Goal: Transaction & Acquisition: Obtain resource

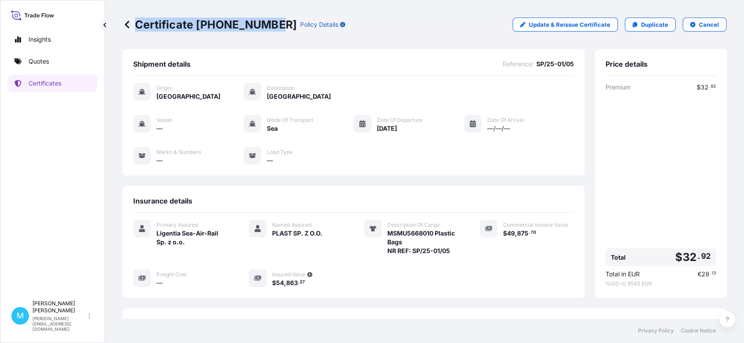
scroll to position [110, 0]
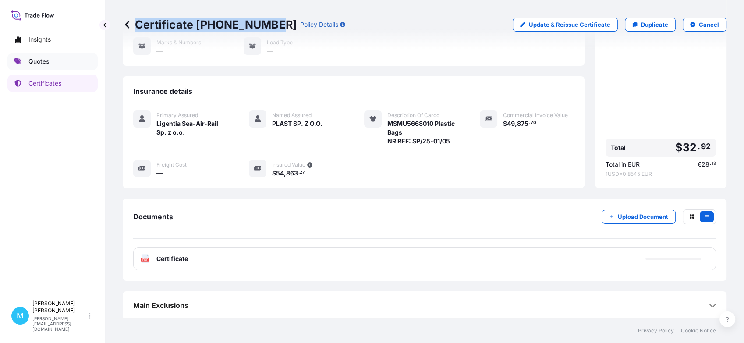
click at [61, 63] on link "Quotes" at bounding box center [52, 62] width 90 height 18
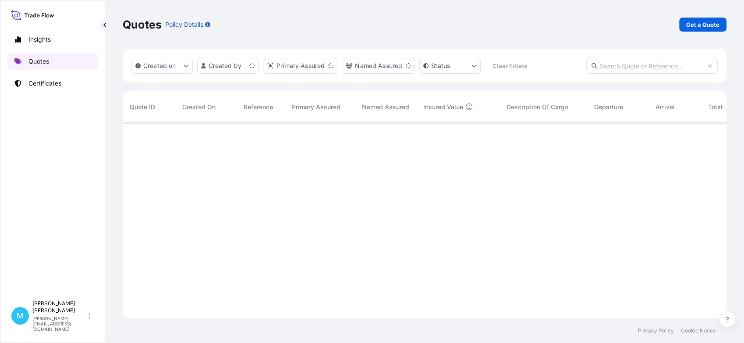
scroll to position [193, 596]
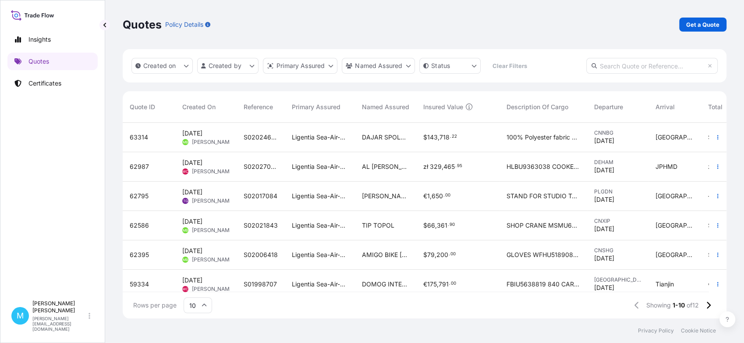
click at [697, 20] on p "Get a Quote" at bounding box center [703, 24] width 33 height 9
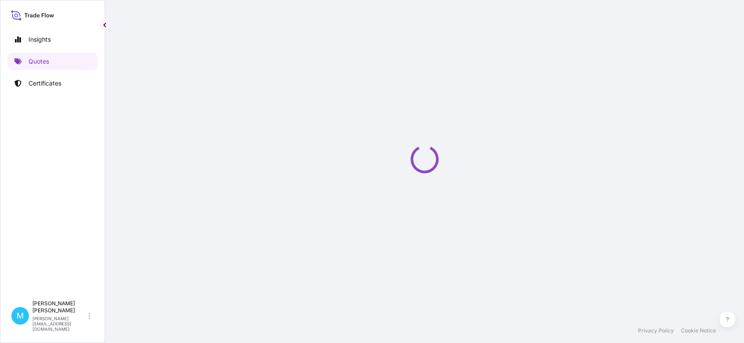
select select "Sea"
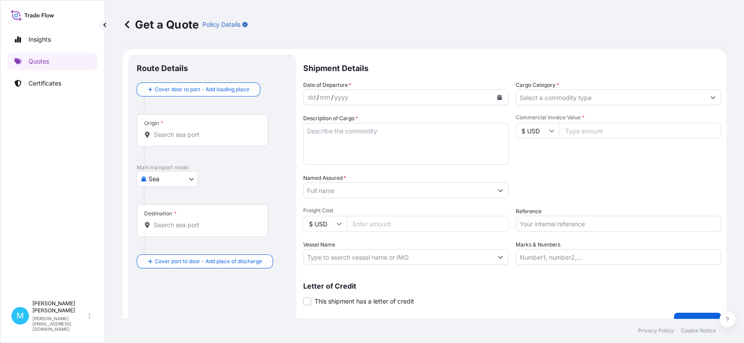
scroll to position [14, 0]
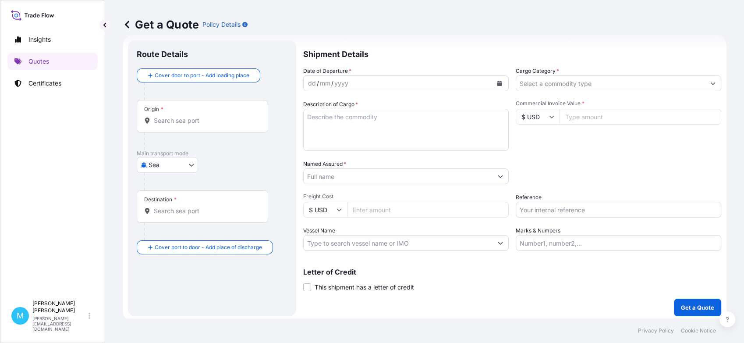
click at [200, 125] on div "Origin *" at bounding box center [203, 116] width 132 height 32
click at [200, 125] on input "Origin *" at bounding box center [205, 120] width 103 height 9
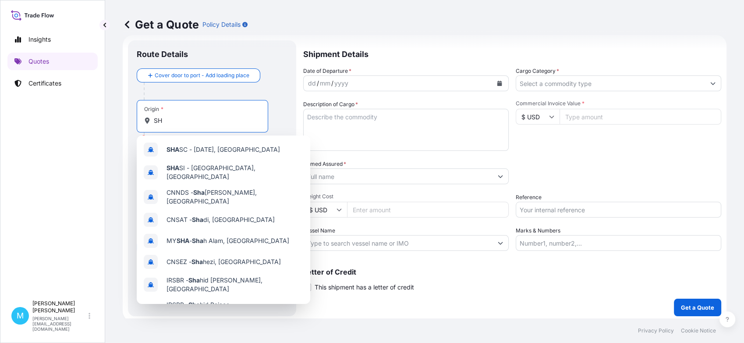
type input "S"
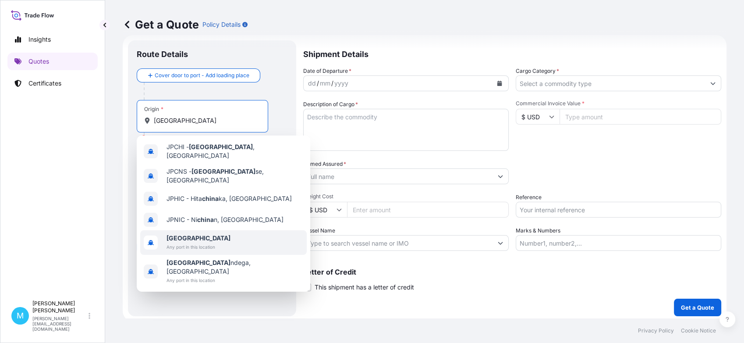
click at [190, 234] on span "[GEOGRAPHIC_DATA]" at bounding box center [199, 238] width 64 height 9
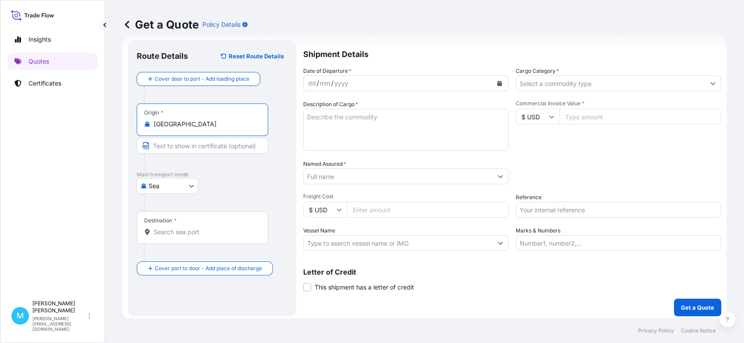
type input "[GEOGRAPHIC_DATA]"
click at [189, 229] on input "Destination *" at bounding box center [205, 232] width 103 height 9
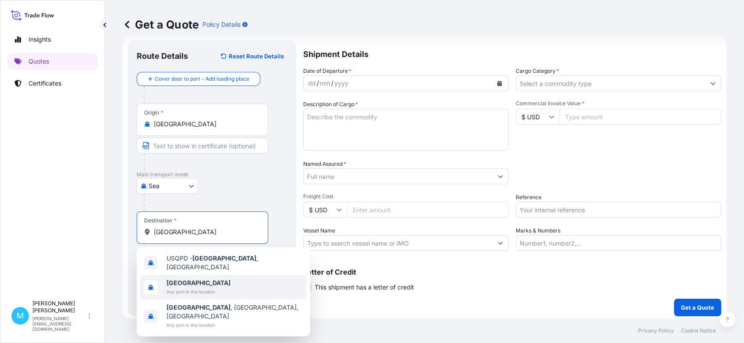
click at [185, 282] on b "[GEOGRAPHIC_DATA]" at bounding box center [199, 282] width 64 height 7
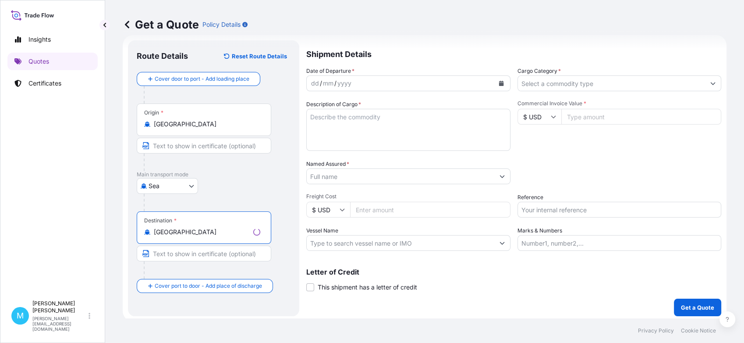
type input "[GEOGRAPHIC_DATA]"
click at [337, 82] on div "yyyy" at bounding box center [345, 83] width 16 height 11
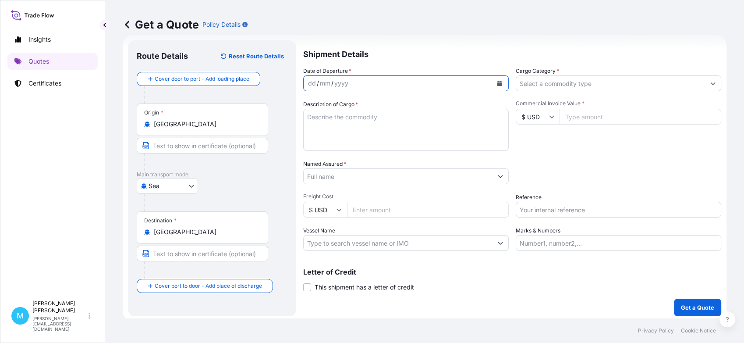
click at [497, 81] on icon "Calendar" at bounding box center [499, 83] width 5 height 5
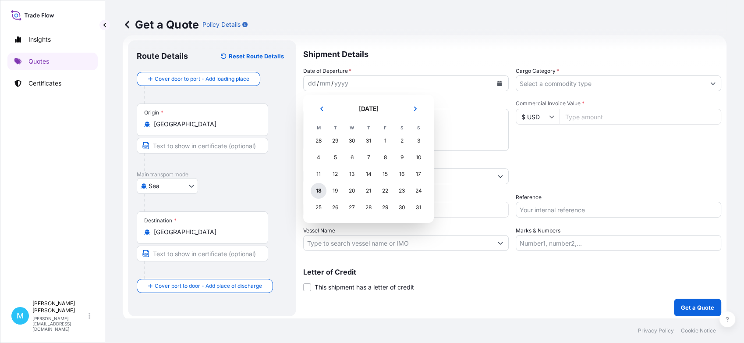
click at [320, 193] on div "18" at bounding box center [319, 191] width 16 height 16
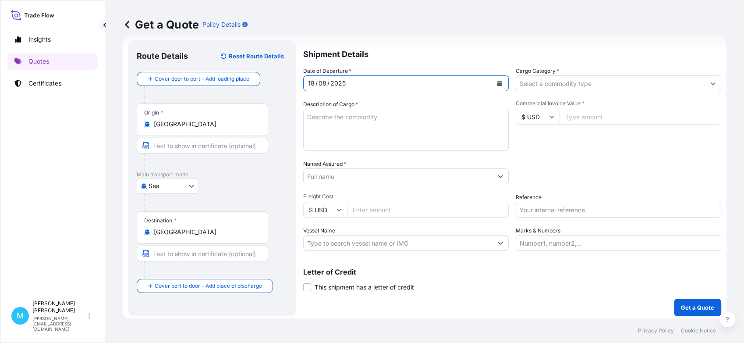
click at [330, 112] on textarea "Description of Cargo *" at bounding box center [406, 130] width 206 height 42
paste textarea "GAOU6265461 EMCLPE6454 40HC 19737.00 KG 68.00 M3 259 PKG"
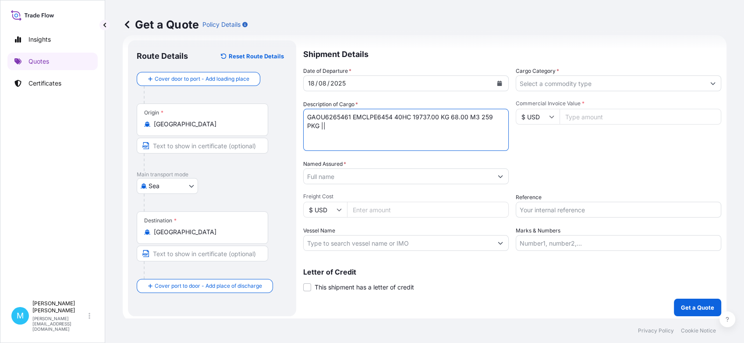
paste textarea "NEEDLE FELT DOUBLE BAND SEWING THREAD SNAP BAND FILTER CLOTH"
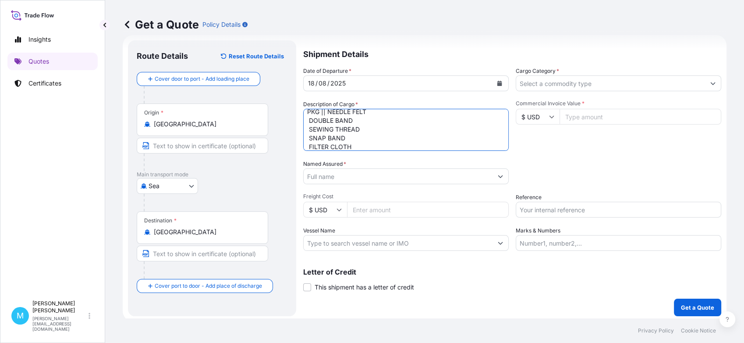
click at [308, 117] on textarea "GAOU6265461 EMCLPE6454 40HC 19737.00 KG 68.00 M3 259 PKG || NEEDLE FELT DOUBLE …" at bounding box center [406, 130] width 206 height 42
click at [309, 127] on textarea "GAOU6265461 EMCLPE6454 40HC 19737.00 KG 68.00 M3 259 PKG || NEEDLE FELT, DOUBLE…" at bounding box center [406, 130] width 206 height 42
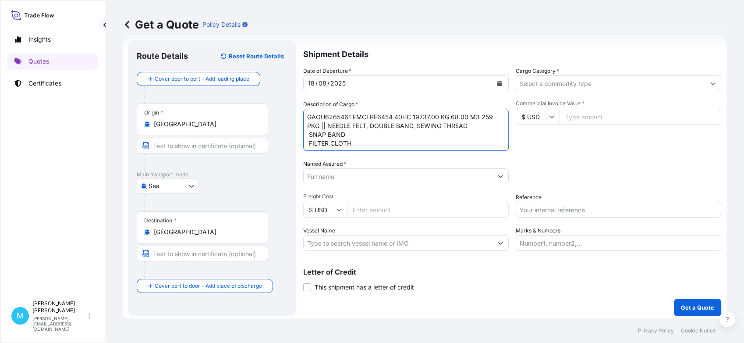
click at [311, 134] on textarea "GAOU6265461 EMCLPE6454 40HC 19737.00 KG 68.00 M3 259 PKG || NEEDLE FELT, DOUBLE…" at bounding box center [406, 130] width 206 height 42
click at [310, 143] on textarea "GAOU6265461 EMCLPE6454 40HC 19737.00 KG 68.00 M3 259 PKG || NEEDLE FELT, DOUBLE…" at bounding box center [406, 130] width 206 height 42
type textarea "GAOU6265461 EMCLPE6454 40HC 19737.00 KG 68.00 M3 259 PKG || NEEDLE FELT, DOUBLE…"
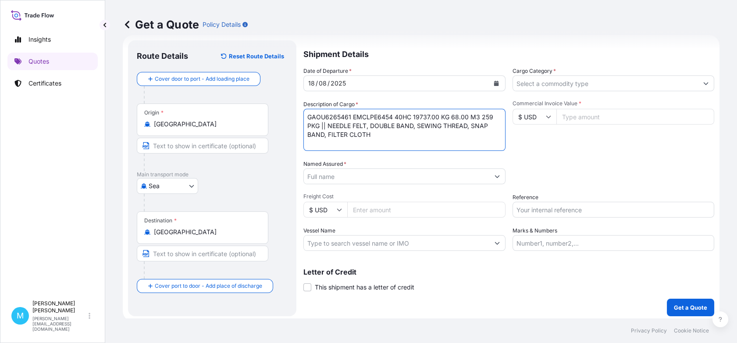
click at [333, 174] on input "Named Assured *" at bounding box center [396, 176] width 185 height 16
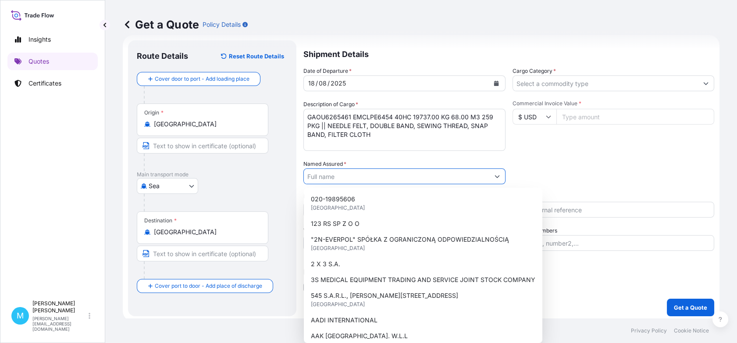
paste input "GWARANT-EKO GEKO FILTRATION SP. Z O.O"
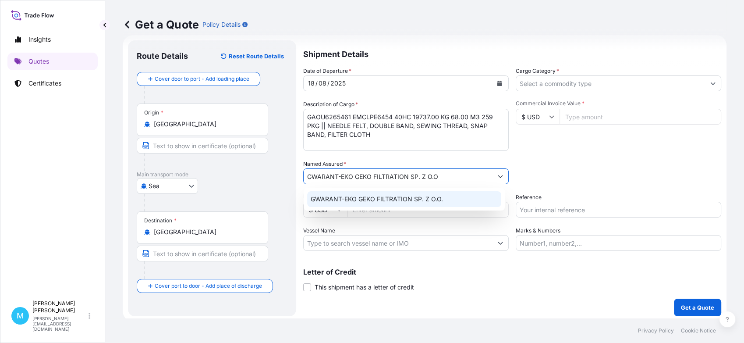
click at [413, 192] on div "GWARANT-EKO GEKO FILTRATION SP. Z O.O." at bounding box center [404, 199] width 194 height 16
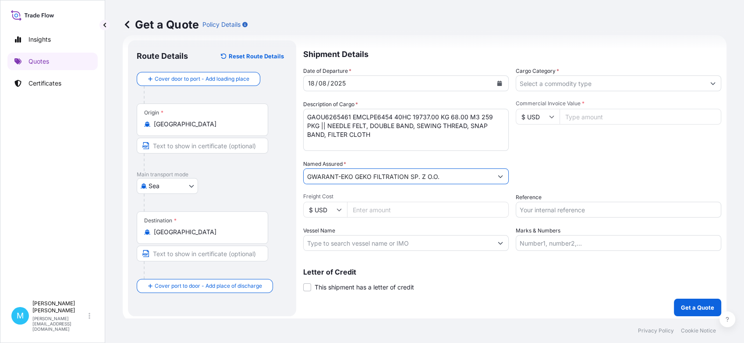
type input "GWARANT-EKO GEKO FILTRATION SP. Z O.O."
click at [548, 80] on input "Cargo Category *" at bounding box center [610, 83] width 189 height 16
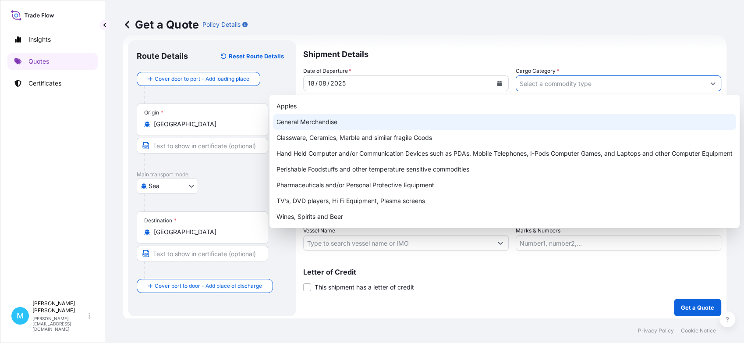
click at [343, 116] on div "General Merchandise" at bounding box center [504, 122] width 463 height 16
type input "General Merchandise"
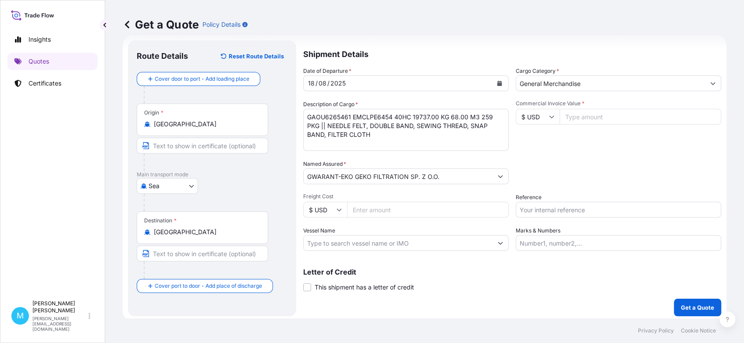
click at [589, 113] on input "Commercial Invoice Value *" at bounding box center [641, 117] width 162 height 16
click at [549, 116] on icon at bounding box center [551, 116] width 5 height 5
click at [530, 139] on div "€ EUR" at bounding box center [534, 140] width 37 height 17
type input "€ EUR"
click at [579, 114] on input "Commercial Invoice Value *" at bounding box center [641, 117] width 162 height 16
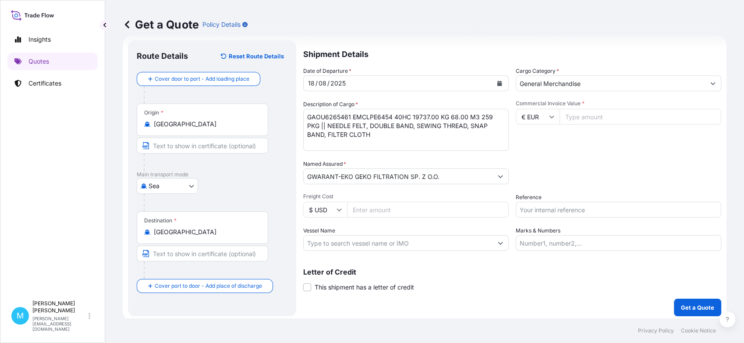
paste input "116251.39"
type input "116251.39"
click at [547, 209] on input "Reference" at bounding box center [619, 210] width 206 height 16
paste input "S02021472"
type input "S02021472"
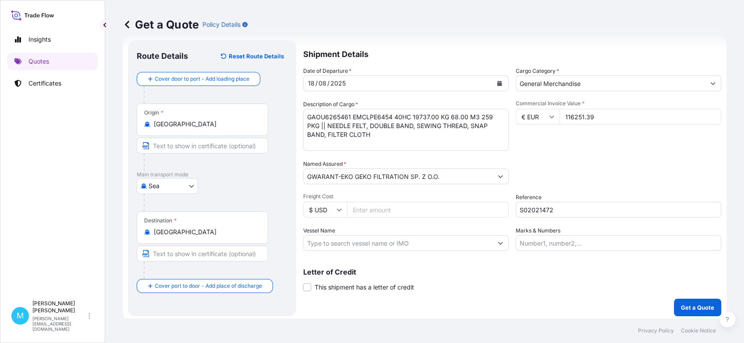
click at [109, 165] on div "Get a Quote Policy Details Route Details Reset Route Details Cover door to port…" at bounding box center [424, 159] width 639 height 318
click at [691, 307] on p "Get a Quote" at bounding box center [697, 307] width 33 height 9
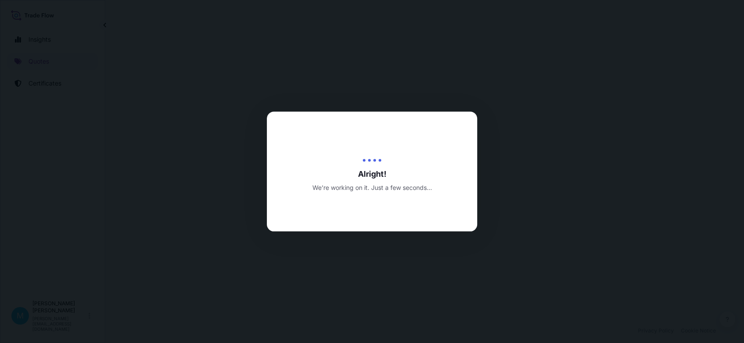
select select "Sea"
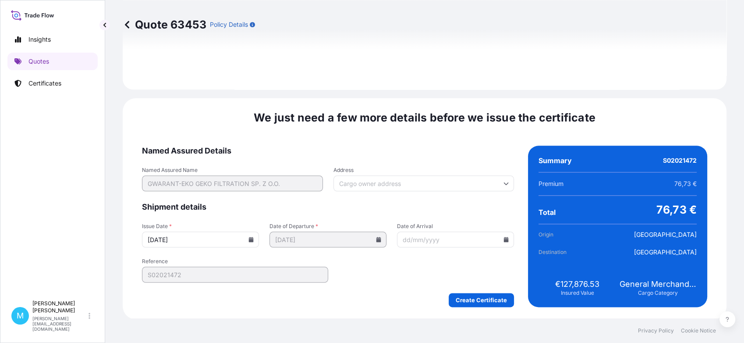
scroll to position [976, 0]
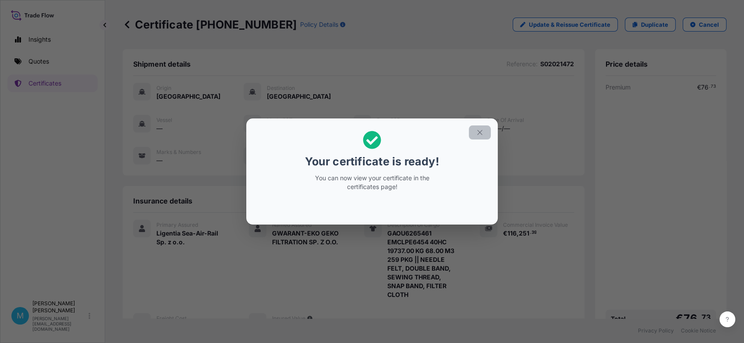
click at [479, 130] on icon "button" at bounding box center [480, 132] width 8 height 8
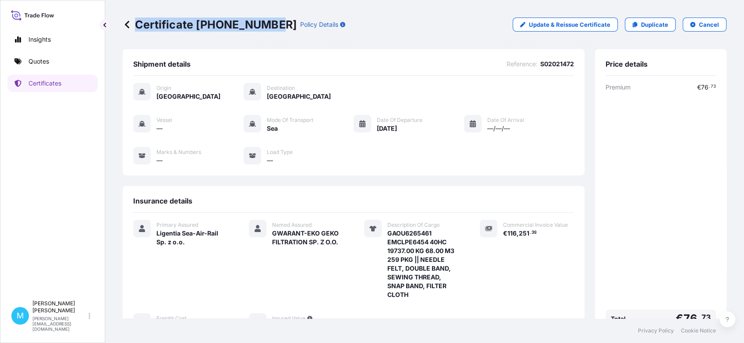
drag, startPoint x: 270, startPoint y: 21, endPoint x: 135, endPoint y: 21, distance: 134.6
click at [135, 21] on p "Certificate [PHONE_NUMBER]" at bounding box center [210, 25] width 174 height 14
copy p "Certificate [PHONE_NUMBER]"
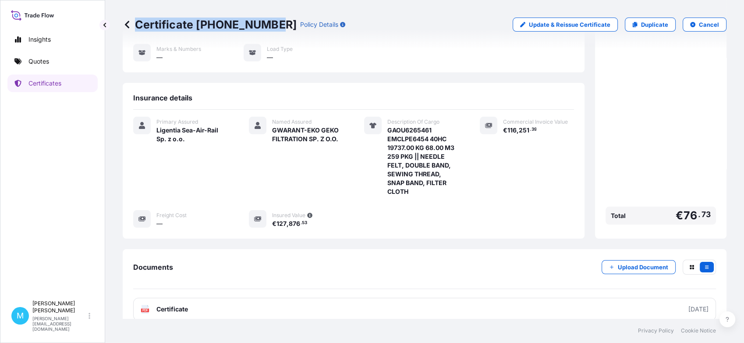
scroll to position [154, 0]
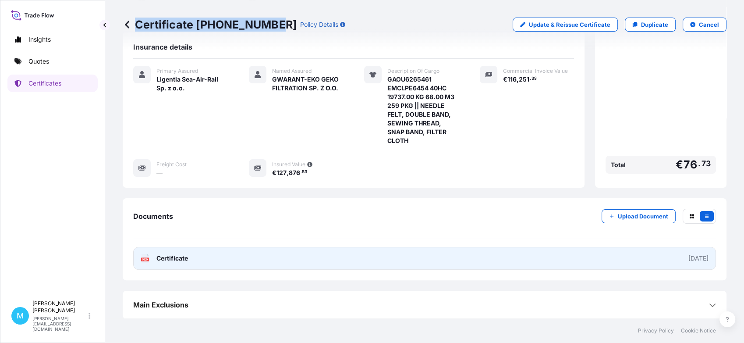
click at [374, 258] on link "PDF Certificate [DATE]" at bounding box center [424, 258] width 583 height 23
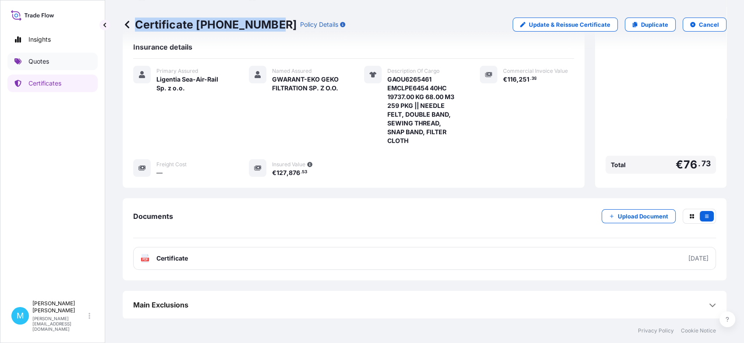
click at [32, 61] on p "Quotes" at bounding box center [38, 61] width 21 height 9
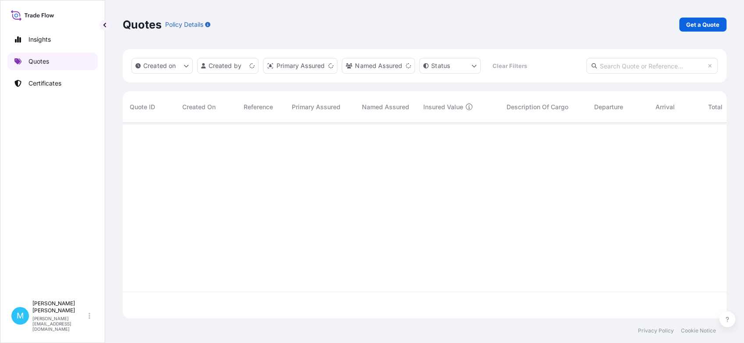
scroll to position [193, 596]
click at [694, 21] on p "Get a Quote" at bounding box center [703, 24] width 33 height 9
select select "Sea"
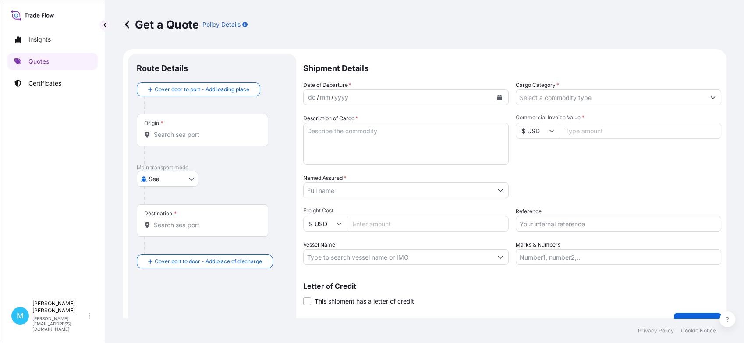
scroll to position [14, 0]
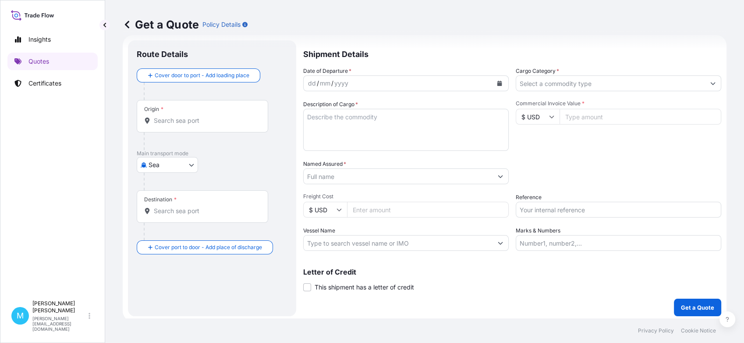
click at [175, 122] on input "Origin *" at bounding box center [205, 120] width 103 height 9
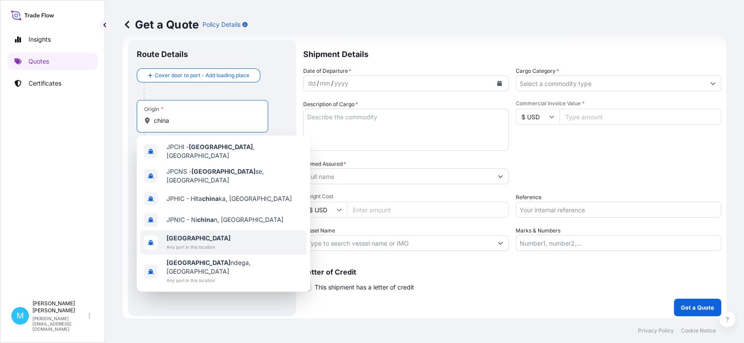
click at [201, 235] on span "[GEOGRAPHIC_DATA]" at bounding box center [199, 238] width 64 height 9
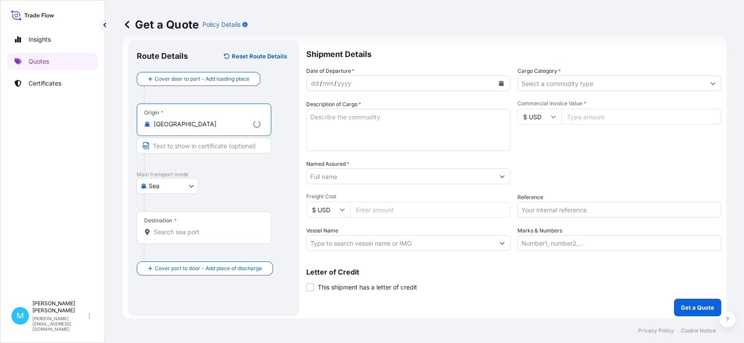
type input "[GEOGRAPHIC_DATA]"
click at [169, 229] on input "Destination *" at bounding box center [207, 232] width 107 height 9
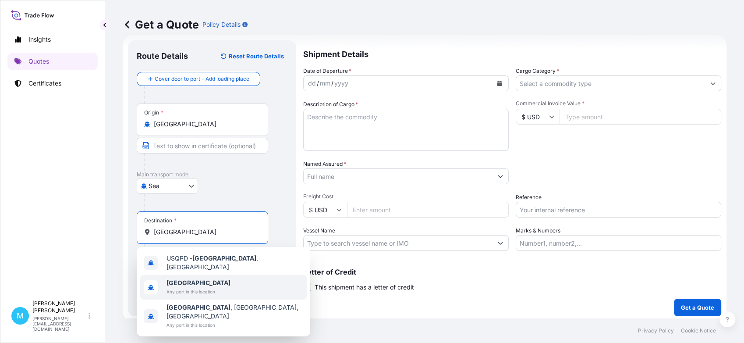
click at [185, 282] on b "[GEOGRAPHIC_DATA]" at bounding box center [199, 282] width 64 height 7
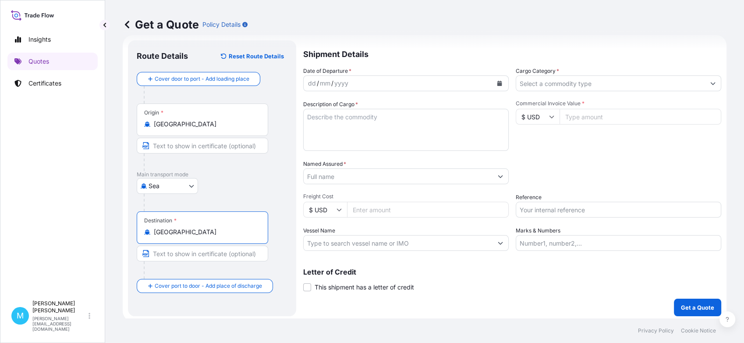
type input "[GEOGRAPHIC_DATA]"
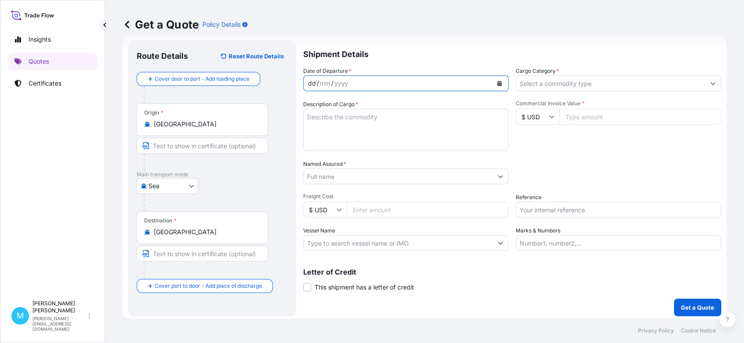
click at [409, 83] on div "dd / mm / yyyy" at bounding box center [398, 83] width 189 height 16
click at [88, 188] on div "Insights Quotes Certificates" at bounding box center [52, 159] width 90 height 273
click at [498, 82] on icon "Calendar" at bounding box center [500, 83] width 5 height 5
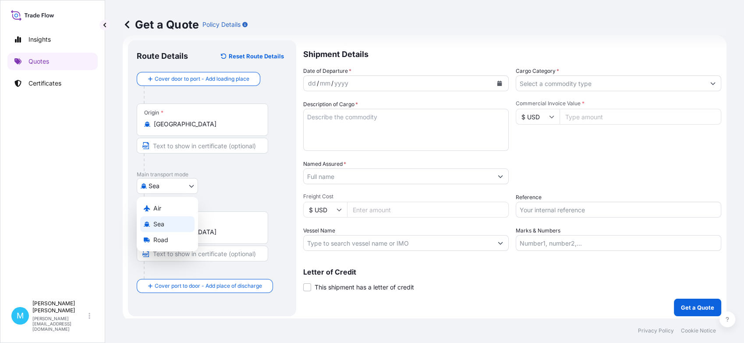
click at [187, 183] on body "Insights Quotes Certificates M [PERSON_NAME] [PERSON_NAME][EMAIL_ADDRESS][DOMAI…" at bounding box center [372, 171] width 744 height 343
click at [157, 241] on span "Road" at bounding box center [160, 239] width 15 height 9
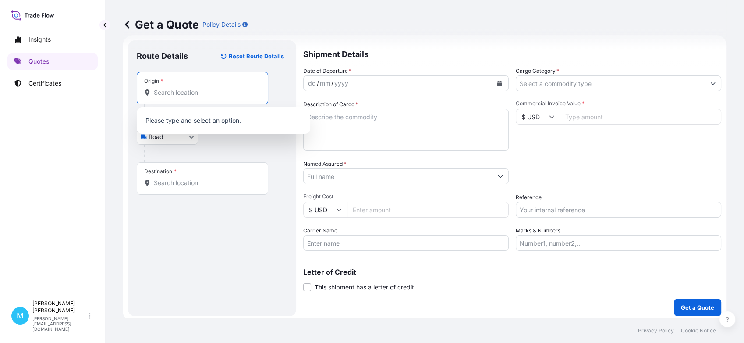
click at [181, 94] on input "Origin *" at bounding box center [205, 92] width 103 height 9
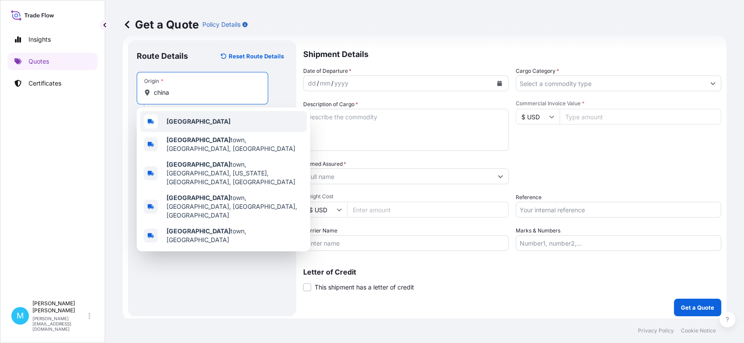
click at [186, 116] on div "[GEOGRAPHIC_DATA]" at bounding box center [223, 121] width 167 height 21
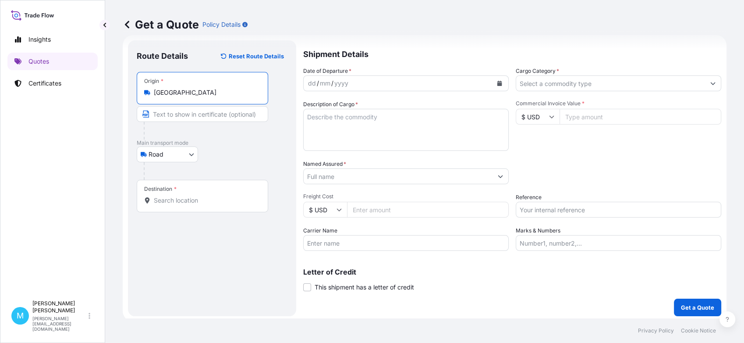
type input "[GEOGRAPHIC_DATA]"
click at [170, 203] on input "Destination *" at bounding box center [205, 200] width 103 height 9
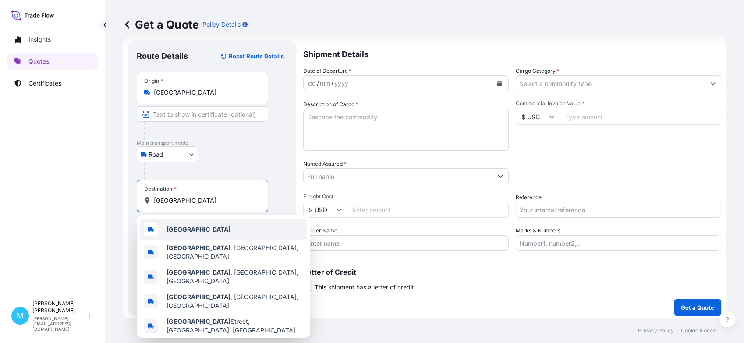
click at [181, 227] on b "[GEOGRAPHIC_DATA]" at bounding box center [199, 228] width 64 height 7
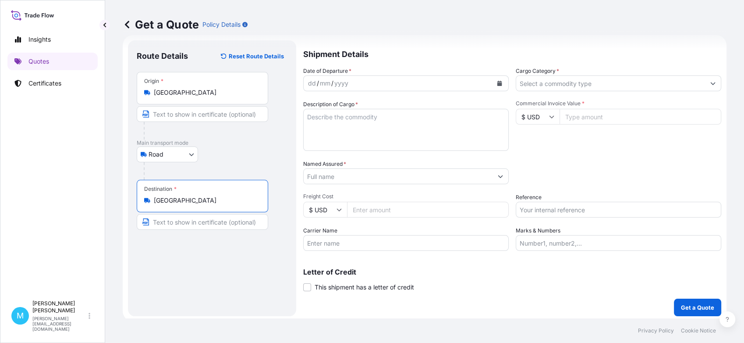
type input "[GEOGRAPHIC_DATA]"
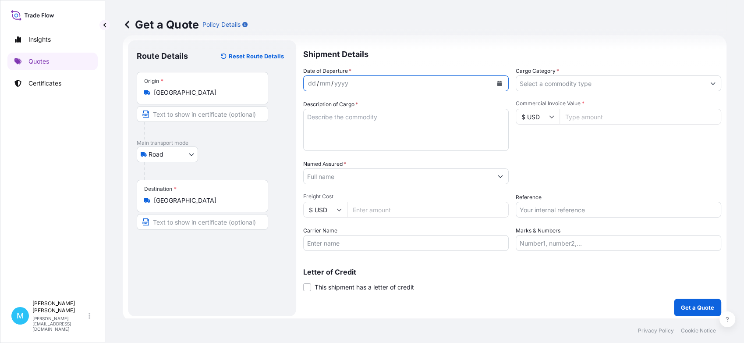
click at [498, 82] on icon "Calendar" at bounding box center [500, 83] width 5 height 5
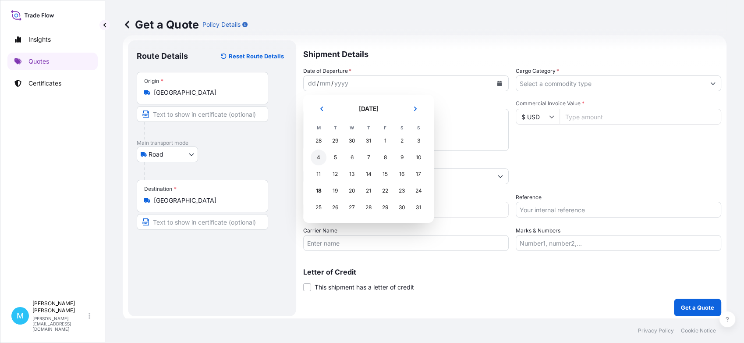
click at [312, 158] on div "4" at bounding box center [319, 158] width 16 height 16
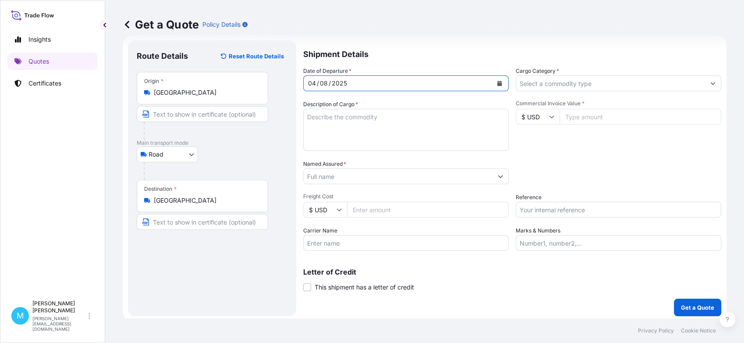
click at [337, 120] on textarea "Description of Cargo *" at bounding box center [406, 130] width 206 height 42
paste textarea "CICU2347124 SML05703 40HC 704.00 3.98 64 CTN"
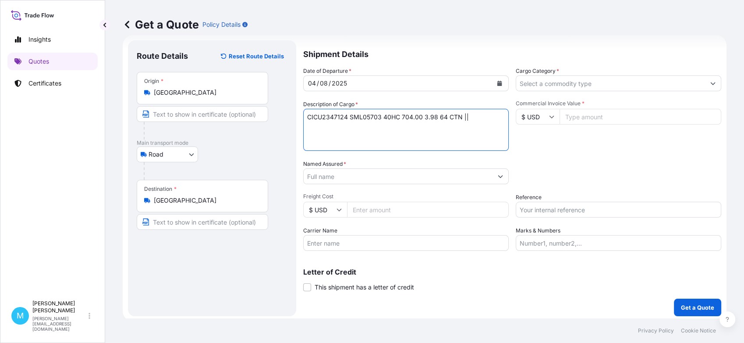
paste textarea "FLIP TOP"
type textarea "CICU2347124 SML05703 40HC 704.00 3.98 64 CTN || FLIP TOP"
click at [339, 176] on input "Named Assured *" at bounding box center [398, 176] width 189 height 16
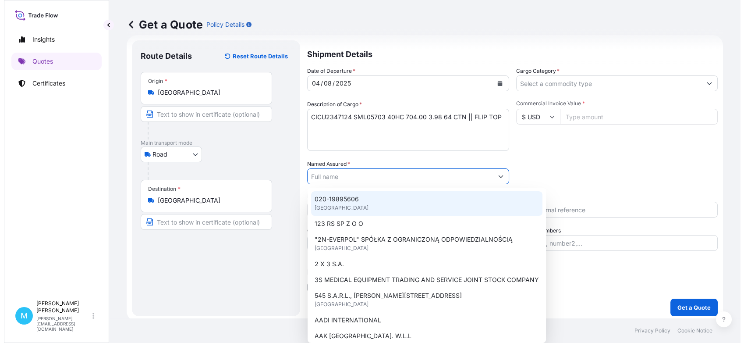
paste input "EUROPE PACKAGING [PERSON_NAME] OTULAKOWSKI"
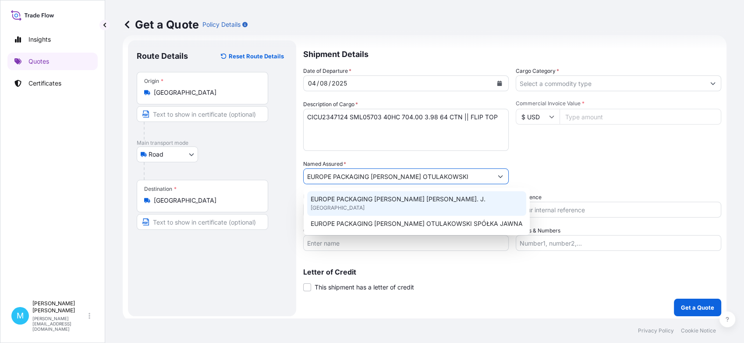
click at [335, 203] on span "[GEOGRAPHIC_DATA]" at bounding box center [338, 207] width 54 height 9
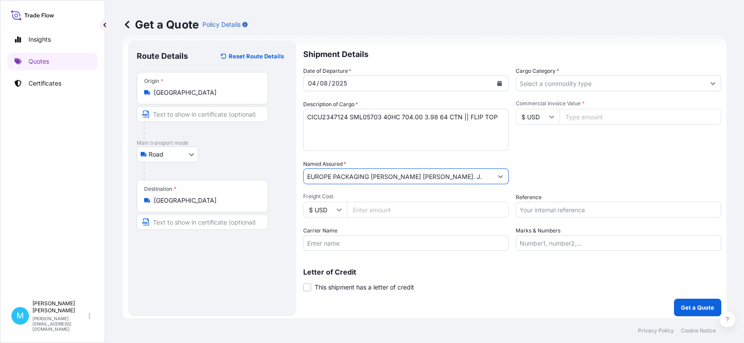
type input "EUROPE PACKAGING [PERSON_NAME] [PERSON_NAME]. J."
click at [559, 82] on input "Cargo Category *" at bounding box center [610, 83] width 189 height 16
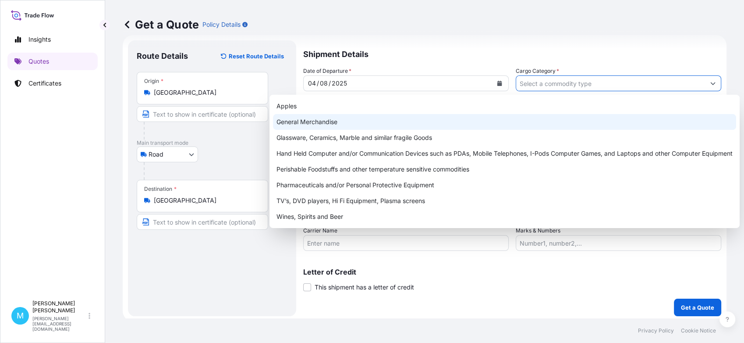
click at [338, 120] on div "General Merchandise" at bounding box center [504, 122] width 463 height 16
type input "General Merchandise"
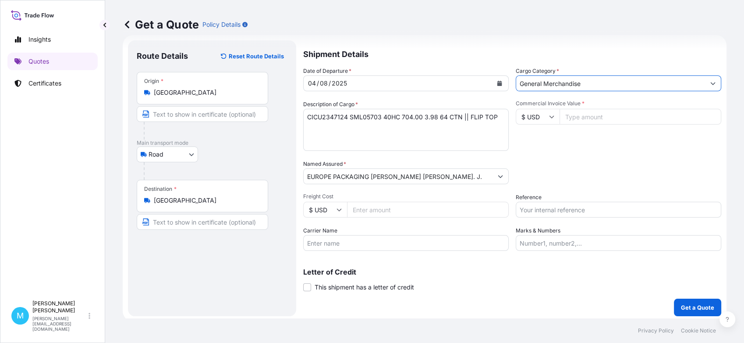
click at [577, 118] on input "Commercial Invoice Value *" at bounding box center [641, 117] width 162 height 16
paste input "2921"
type input "2921.00"
click at [539, 209] on input "Reference" at bounding box center [619, 210] width 206 height 16
click at [70, 171] on div "Insights Quotes Certificates" at bounding box center [52, 159] width 90 height 273
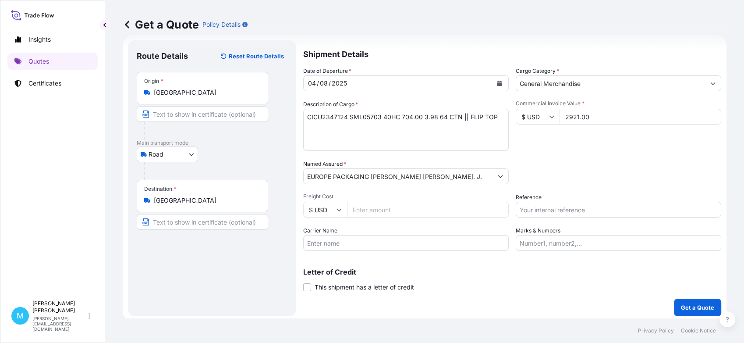
click at [551, 211] on input "Reference" at bounding box center [619, 210] width 206 height 16
paste input "LCL KOLEJ"
paste input "S02012037"
type input "LCL KOLEJ || S02012037"
click at [688, 302] on button "Get a Quote" at bounding box center [697, 308] width 47 height 18
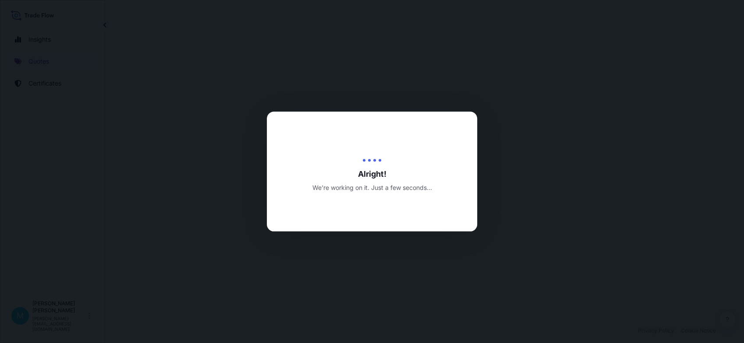
select select "Road"
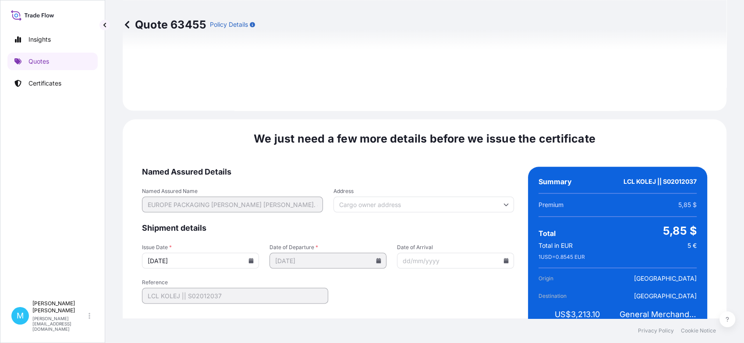
scroll to position [995, 0]
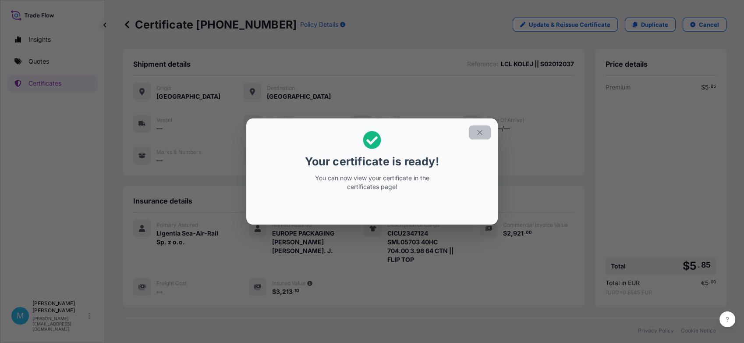
click at [483, 135] on icon "button" at bounding box center [480, 132] width 8 height 8
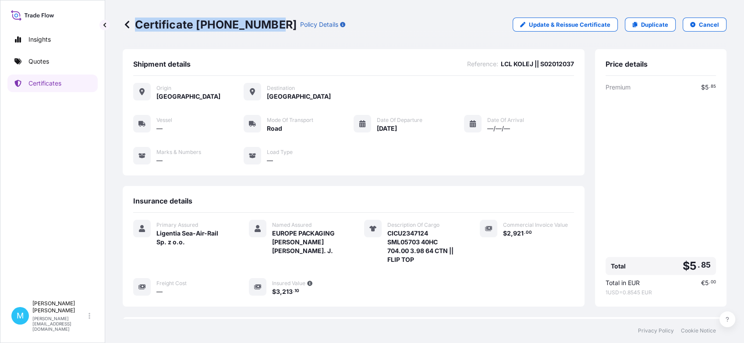
drag, startPoint x: 271, startPoint y: 21, endPoint x: 270, endPoint y: 26, distance: 4.6
click at [270, 26] on p "Certificate [PHONE_NUMBER]" at bounding box center [210, 25] width 174 height 14
drag, startPoint x: 270, startPoint y: 26, endPoint x: 258, endPoint y: 25, distance: 12.3
copy p "Certificate [PHONE_NUMBER]"
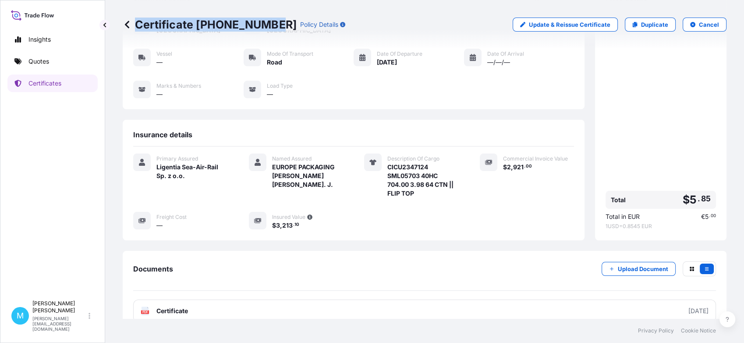
scroll to position [119, 0]
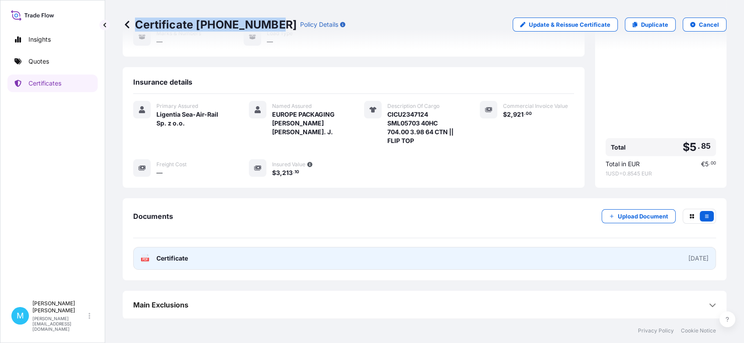
click at [331, 261] on link "PDF Certificate [DATE]" at bounding box center [424, 258] width 583 height 23
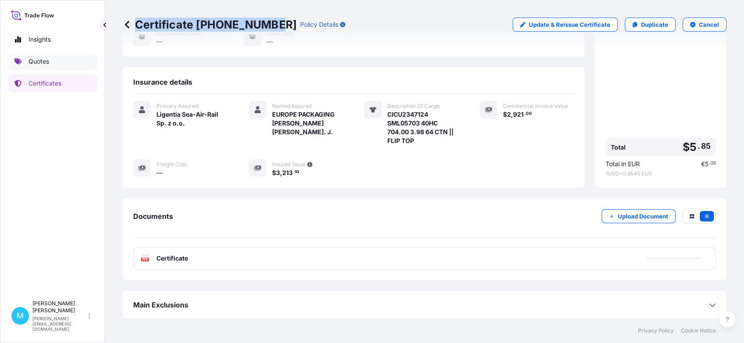
click at [58, 61] on link "Quotes" at bounding box center [52, 62] width 90 height 18
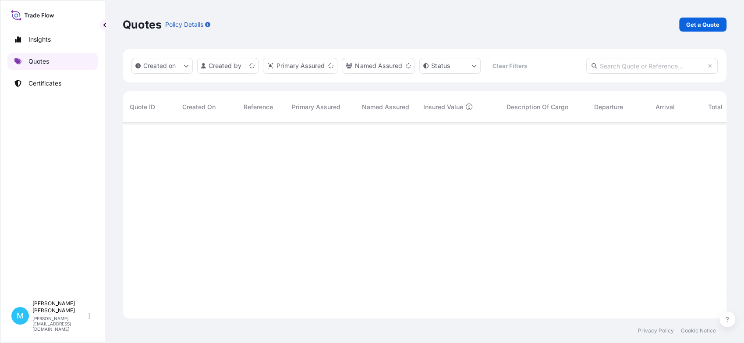
scroll to position [193, 596]
click at [701, 21] on p "Get a Quote" at bounding box center [703, 24] width 33 height 9
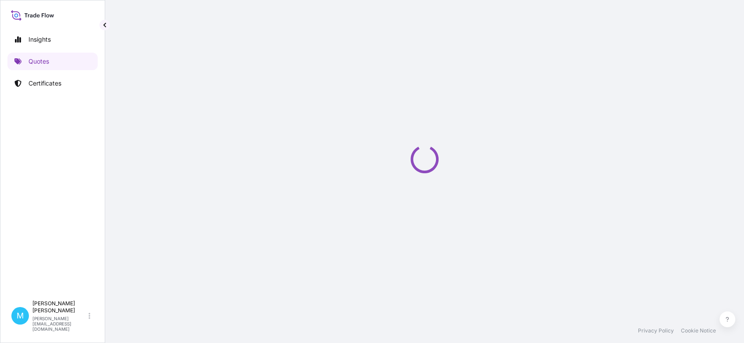
scroll to position [14, 0]
select select "Sea"
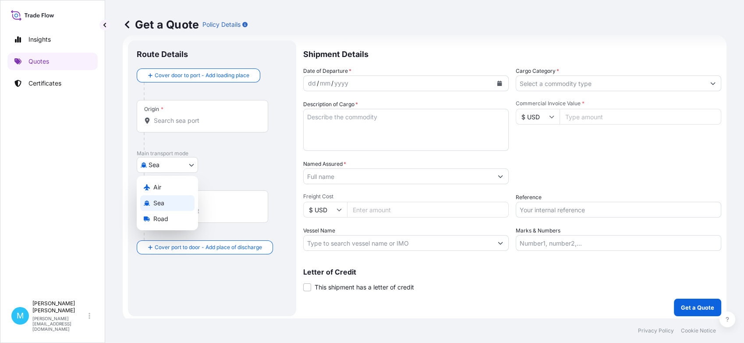
click at [190, 161] on body "Insights Quotes Certificates M [PERSON_NAME] [PERSON_NAME][EMAIL_ADDRESS][DOMAI…" at bounding box center [372, 171] width 744 height 343
click at [164, 216] on span "Road" at bounding box center [160, 218] width 15 height 9
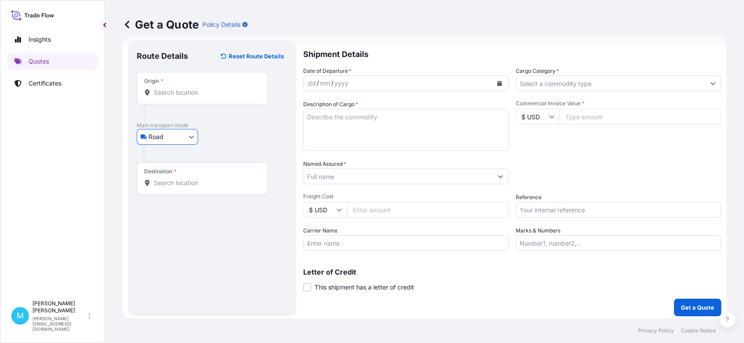
click at [175, 90] on input "Origin *" at bounding box center [205, 92] width 103 height 9
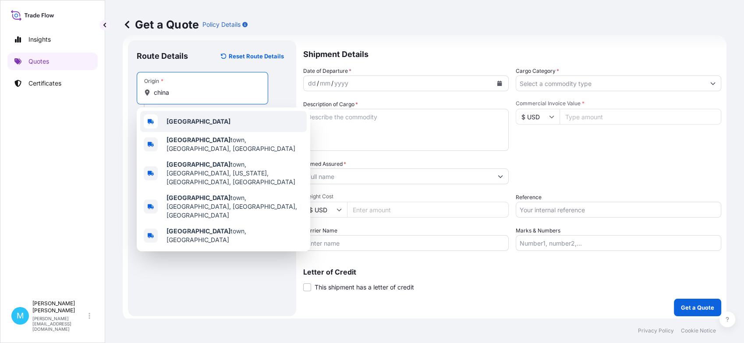
click at [193, 118] on div "[GEOGRAPHIC_DATA]" at bounding box center [223, 121] width 167 height 21
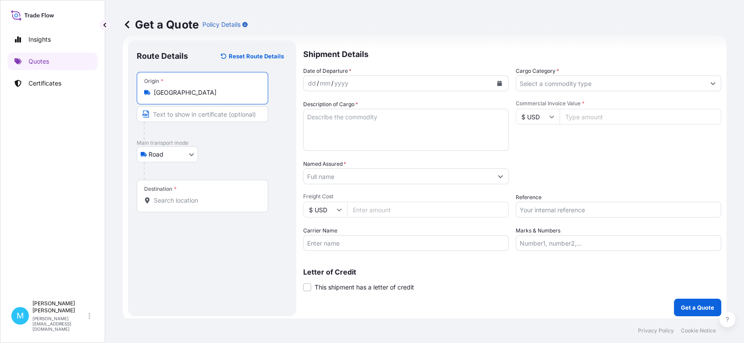
type input "[GEOGRAPHIC_DATA]"
click at [166, 204] on div "Destination *" at bounding box center [203, 196] width 132 height 32
click at [166, 204] on input "Destination *" at bounding box center [205, 200] width 103 height 9
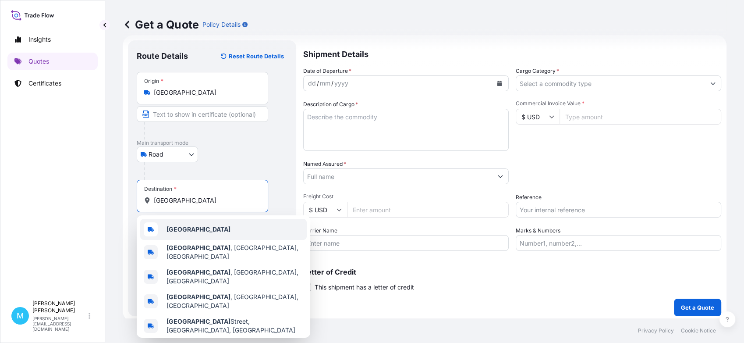
click at [200, 224] on div "[GEOGRAPHIC_DATA]" at bounding box center [223, 229] width 167 height 21
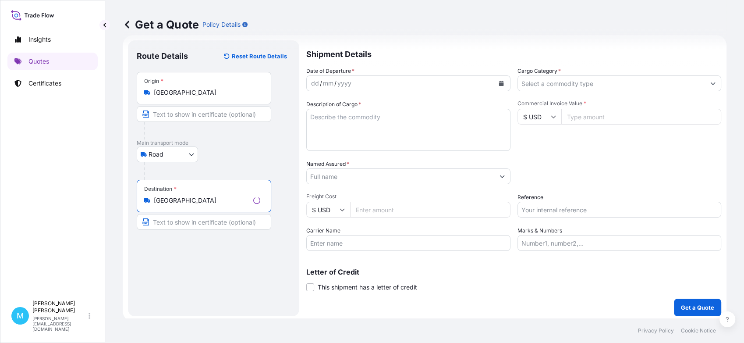
type input "[GEOGRAPHIC_DATA]"
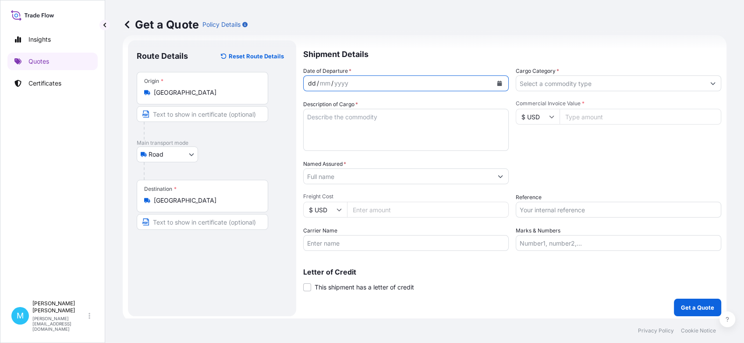
click at [386, 83] on div "dd / mm / yyyy" at bounding box center [398, 83] width 189 height 16
drag, startPoint x: 708, startPoint y: 159, endPoint x: 684, endPoint y: 150, distance: 24.8
click at [708, 158] on div "Date of Departure * dd / mm / yyyy Cargo Category * Description of Cargo * Comm…" at bounding box center [512, 159] width 418 height 184
click at [499, 82] on button "Calendar" at bounding box center [500, 83] width 14 height 14
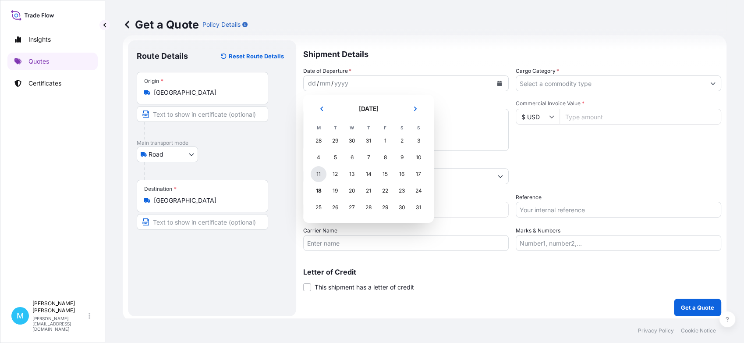
click at [317, 176] on div "11" at bounding box center [319, 174] width 16 height 16
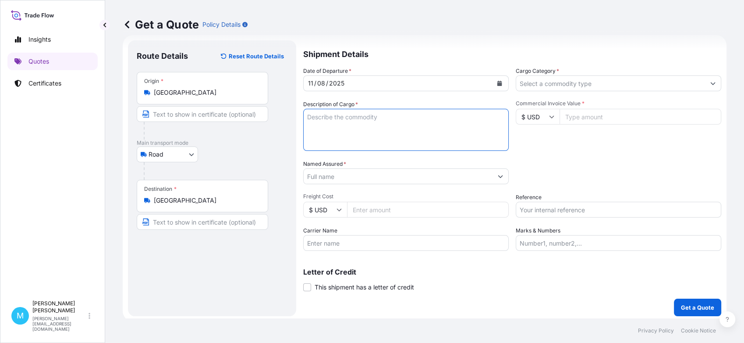
click at [328, 123] on textarea "Description of Cargo *" at bounding box center [406, 130] width 206 height 42
paste textarea "EGSU9018809 SML05658 40HC 459.20 3.46 56 CTN"
drag, startPoint x: 465, startPoint y: 116, endPoint x: 484, endPoint y: 117, distance: 18.4
click at [469, 116] on textarea "EGSU9018809 SML05658 40HC 459.20 3.46 56 CTN ||" at bounding box center [406, 130] width 206 height 42
click at [466, 114] on textarea "EGSU9018809 SML05658 40HC 459.20 3.46 56 CTN ||" at bounding box center [406, 130] width 206 height 42
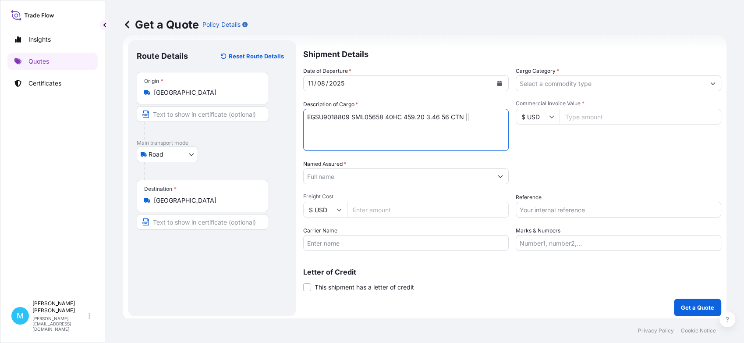
click at [472, 113] on textarea "EGSU9018809 SML05658 40HC 459.20 3.46 56 CTN ||" at bounding box center [406, 130] width 206 height 42
paste textarea "AIRLESS BOTTLE"
type textarea "EGSU9018809 SML05658 40HC 459.20 3.46 56 CTN || AIRLESS BOTTLE"
click at [334, 177] on input "Named Assured *" at bounding box center [398, 176] width 189 height 16
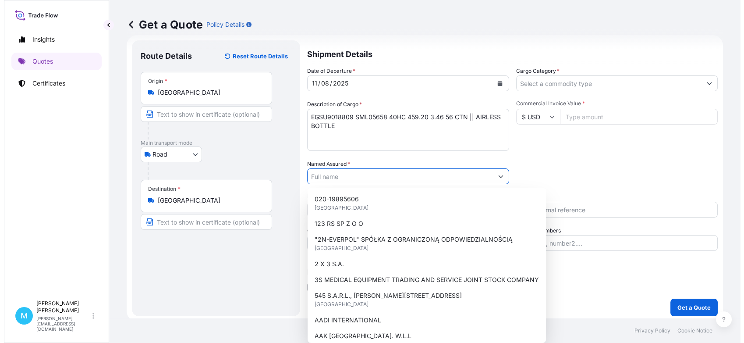
paste input "EUROPE PACKAGING [PERSON_NAME] OTULAKOWSKI"
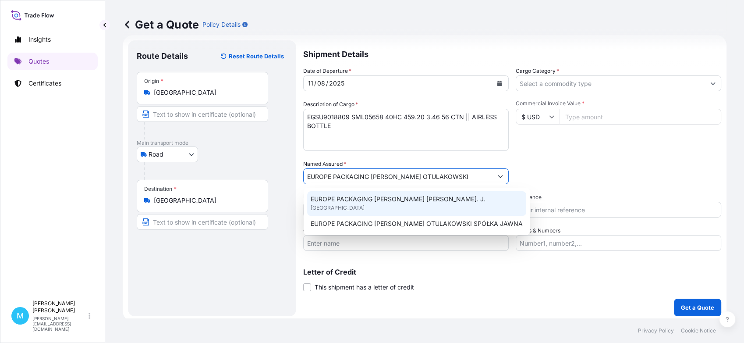
click at [382, 203] on div "EUROPE PACKAGING [PERSON_NAME] [PERSON_NAME]. J. [GEOGRAPHIC_DATA]" at bounding box center [416, 203] width 219 height 25
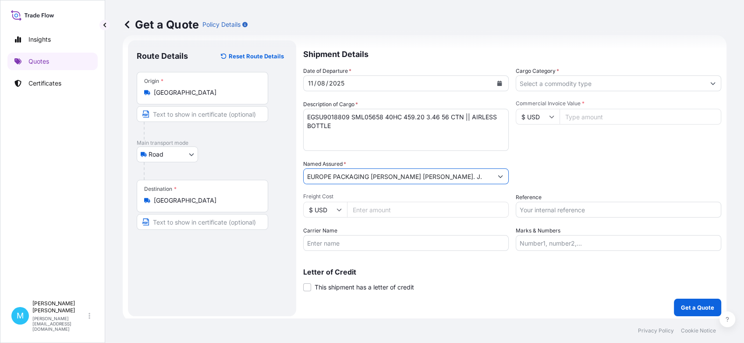
type input "EUROPE PACKAGING [PERSON_NAME] [PERSON_NAME]. J."
click at [570, 83] on input "Cargo Category *" at bounding box center [610, 83] width 189 height 16
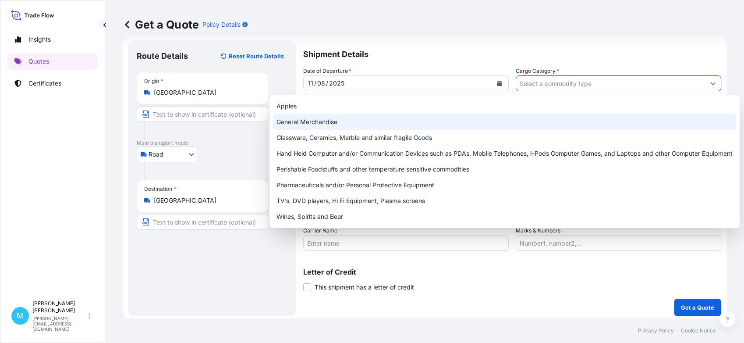
click at [333, 117] on div "General Merchandise" at bounding box center [504, 122] width 463 height 16
type input "General Merchandise"
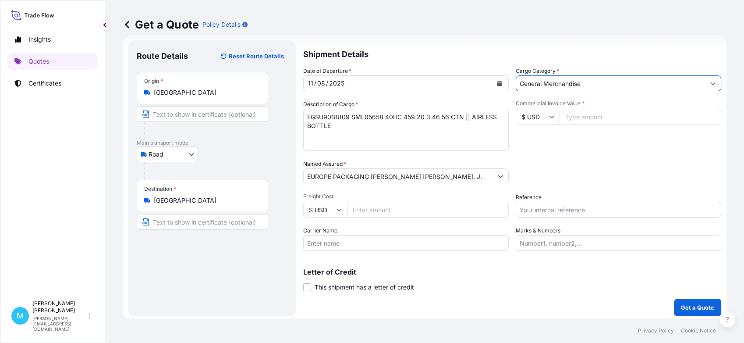
click at [579, 117] on input "Commercial Invoice Value *" at bounding box center [641, 117] width 162 height 16
paste input "4798.08"
type input "4798.08"
click at [537, 213] on input "Reference" at bounding box center [619, 210] width 206 height 16
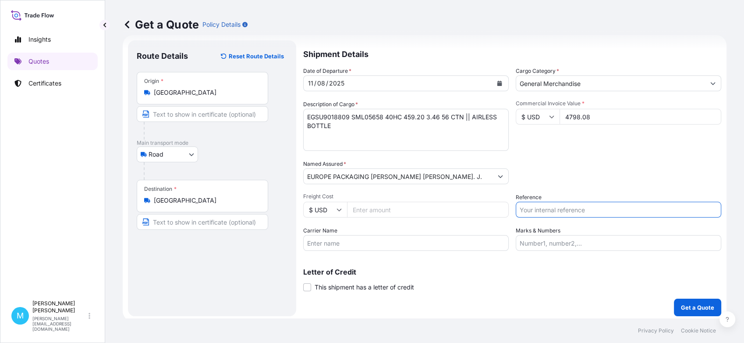
paste input "S02014531"
click at [518, 208] on input "S02014531" at bounding box center [619, 210] width 206 height 16
paste input "LCL KOLEJ"
click at [554, 208] on input "LCL KOLEJ || S02014531" at bounding box center [619, 210] width 206 height 16
type input "LCL KOLEJ || S02014531"
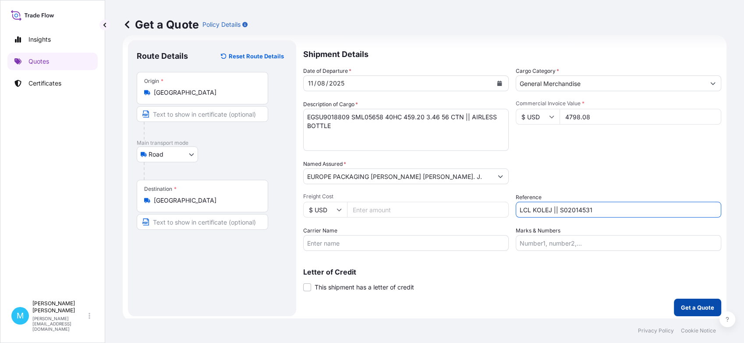
click at [688, 303] on p "Get a Quote" at bounding box center [697, 307] width 33 height 9
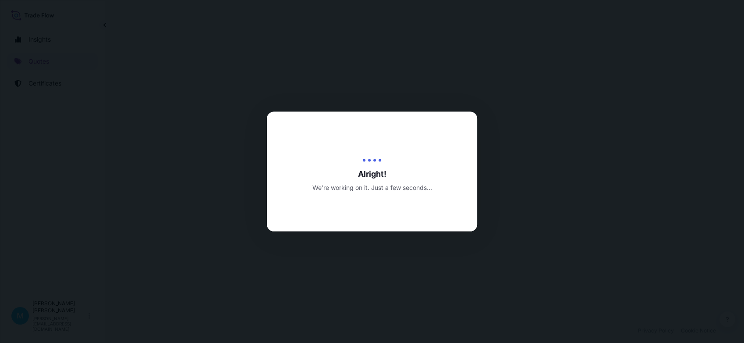
select select "Road"
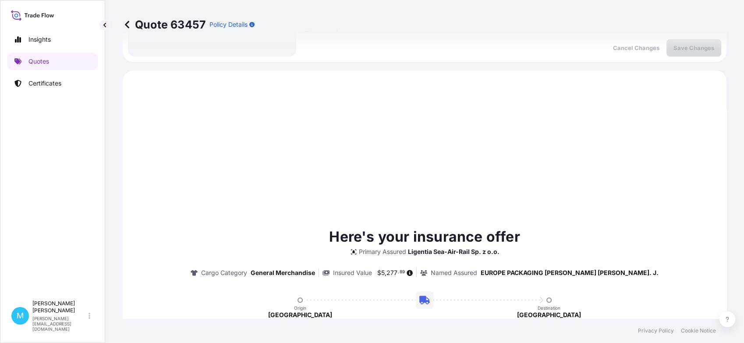
scroll to position [300, 0]
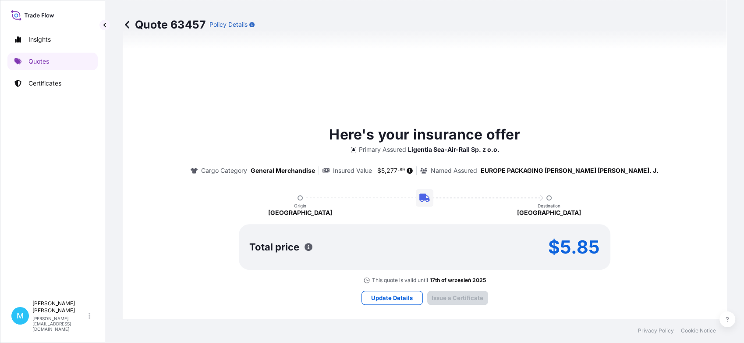
type input "[DATE]"
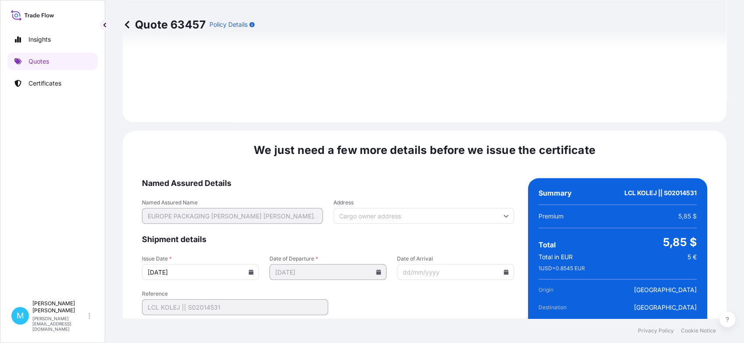
scroll to position [995, 0]
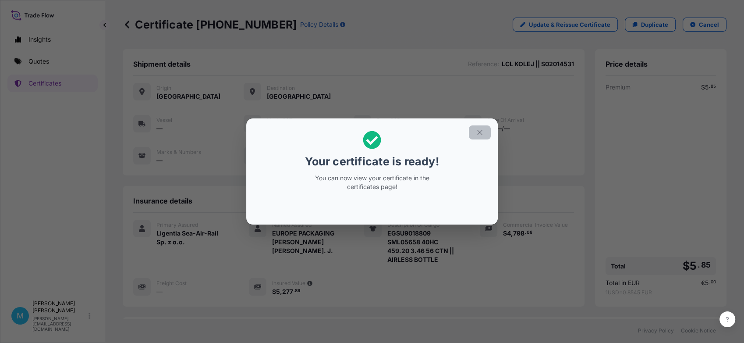
click at [483, 131] on icon "button" at bounding box center [480, 132] width 8 height 8
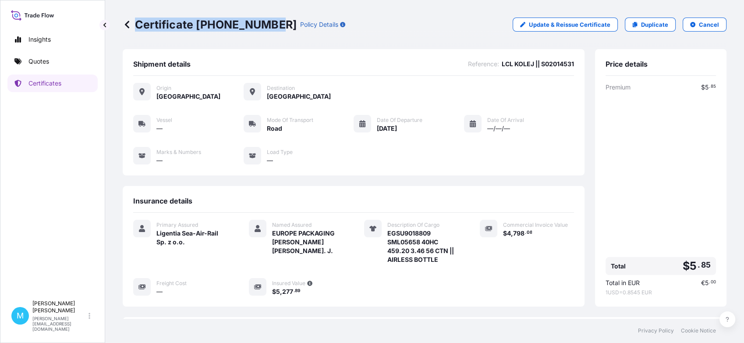
click at [270, 25] on div "Certificate [PHONE_NUMBER] Policy Details" at bounding box center [234, 25] width 223 height 14
copy p "Certificate [PHONE_NUMBER]"
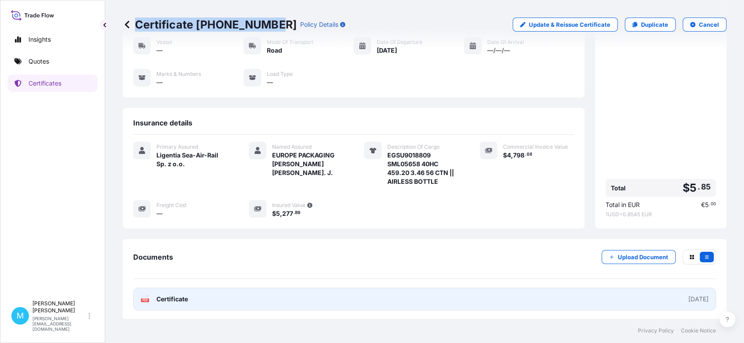
scroll to position [119, 0]
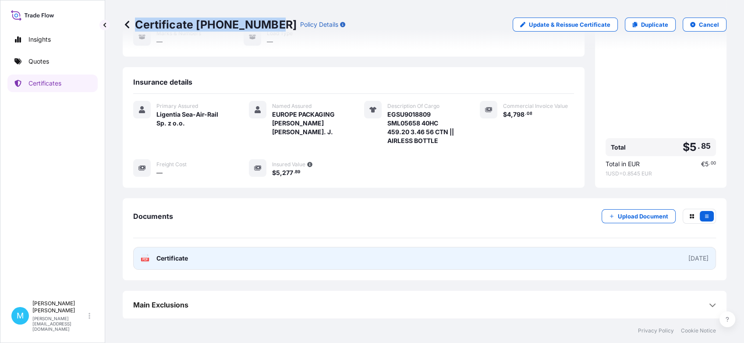
click at [375, 260] on link "PDF Certificate [DATE]" at bounding box center [424, 258] width 583 height 23
